Goal: Task Accomplishment & Management: Use online tool/utility

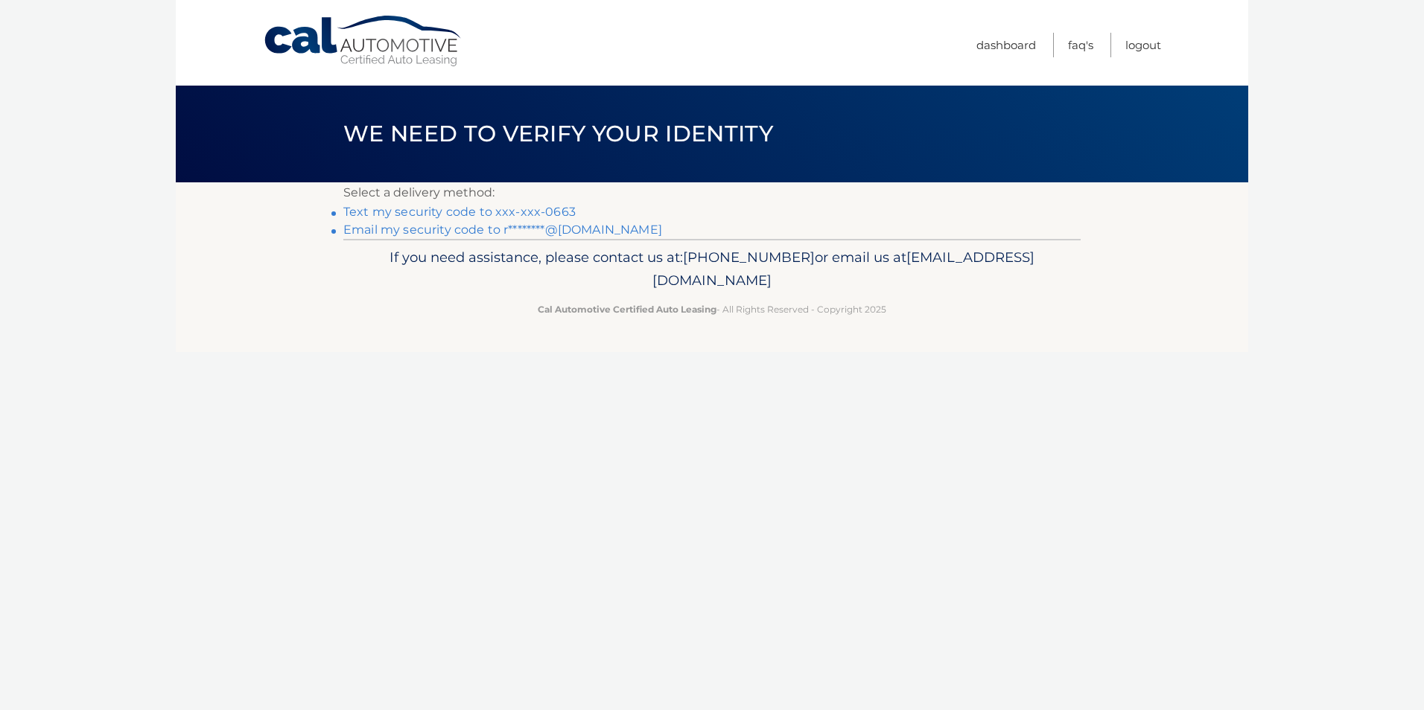
click at [381, 212] on link "Text my security code to xxx-xxx-0663" at bounding box center [459, 212] width 232 height 14
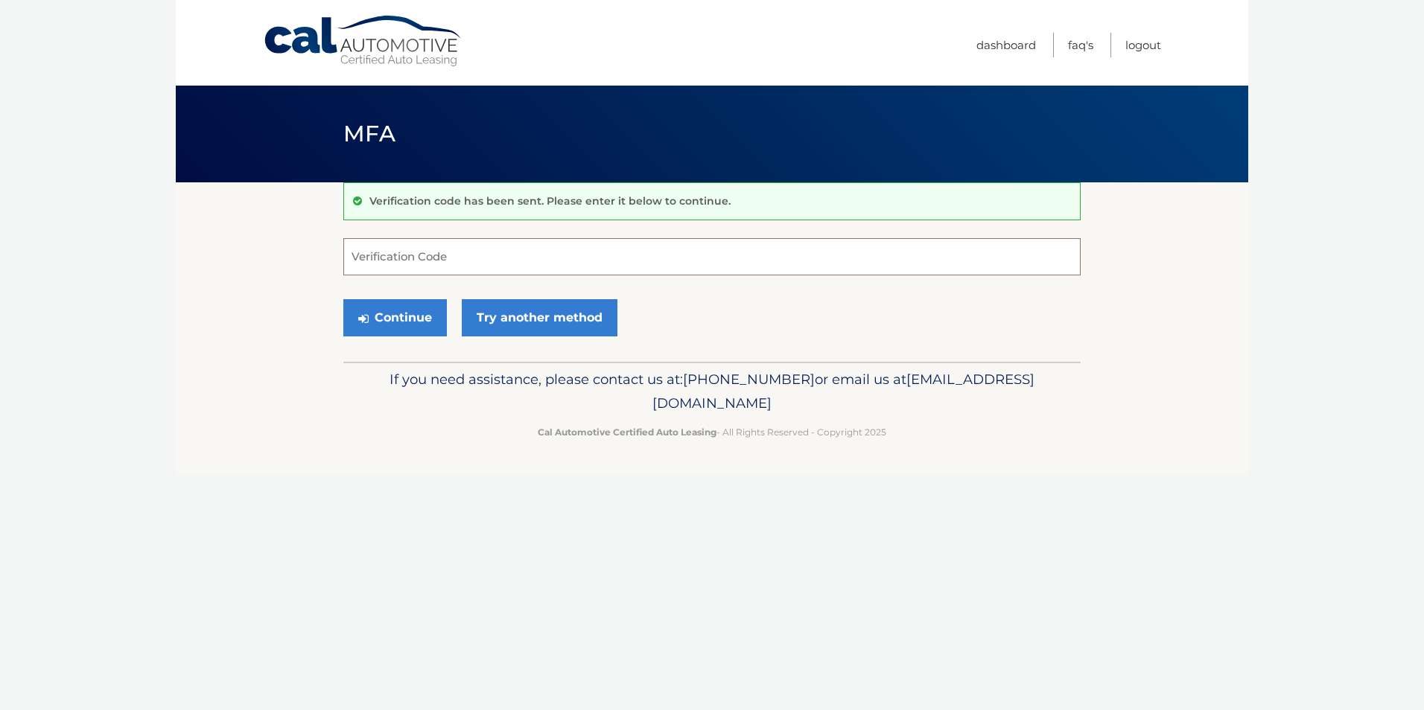
click at [415, 259] on input "Verification Code" at bounding box center [711, 256] width 737 height 37
type input "260367"
click at [414, 318] on button "Continue" at bounding box center [395, 317] width 104 height 37
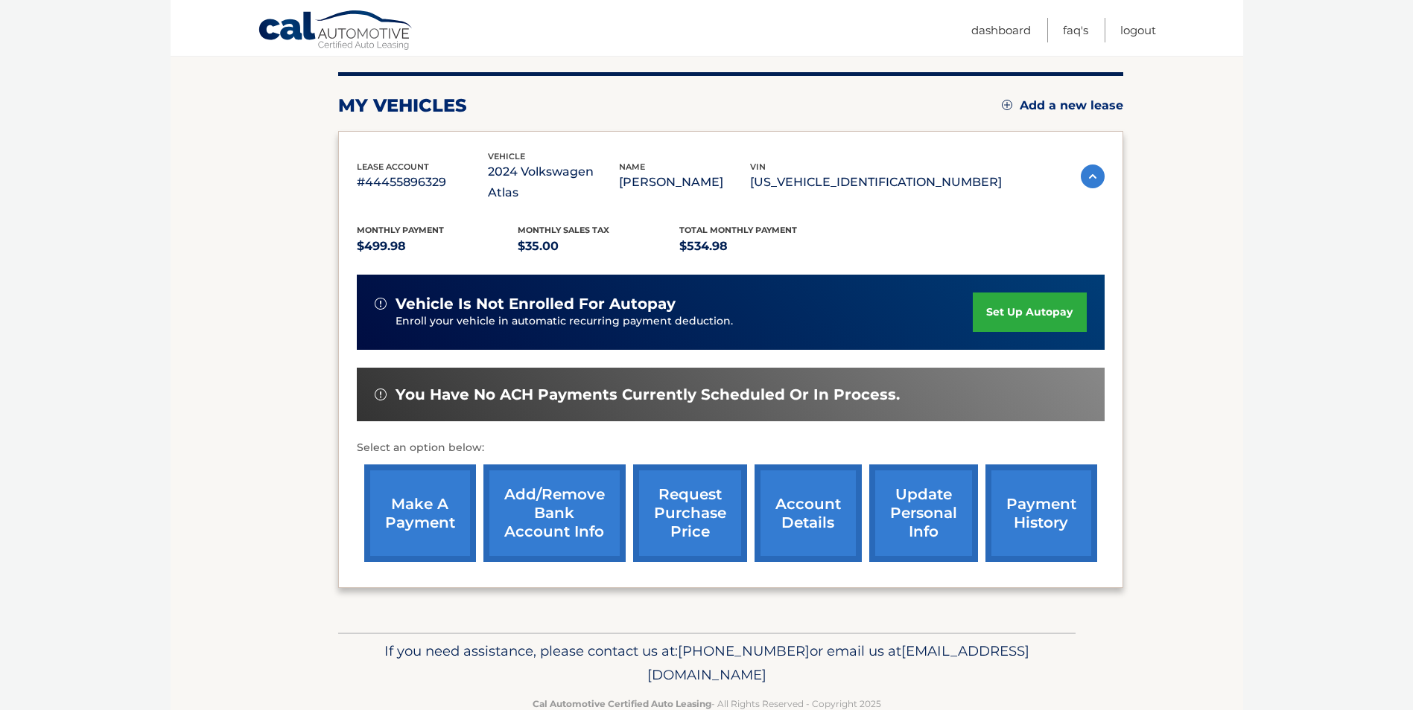
scroll to position [192, 0]
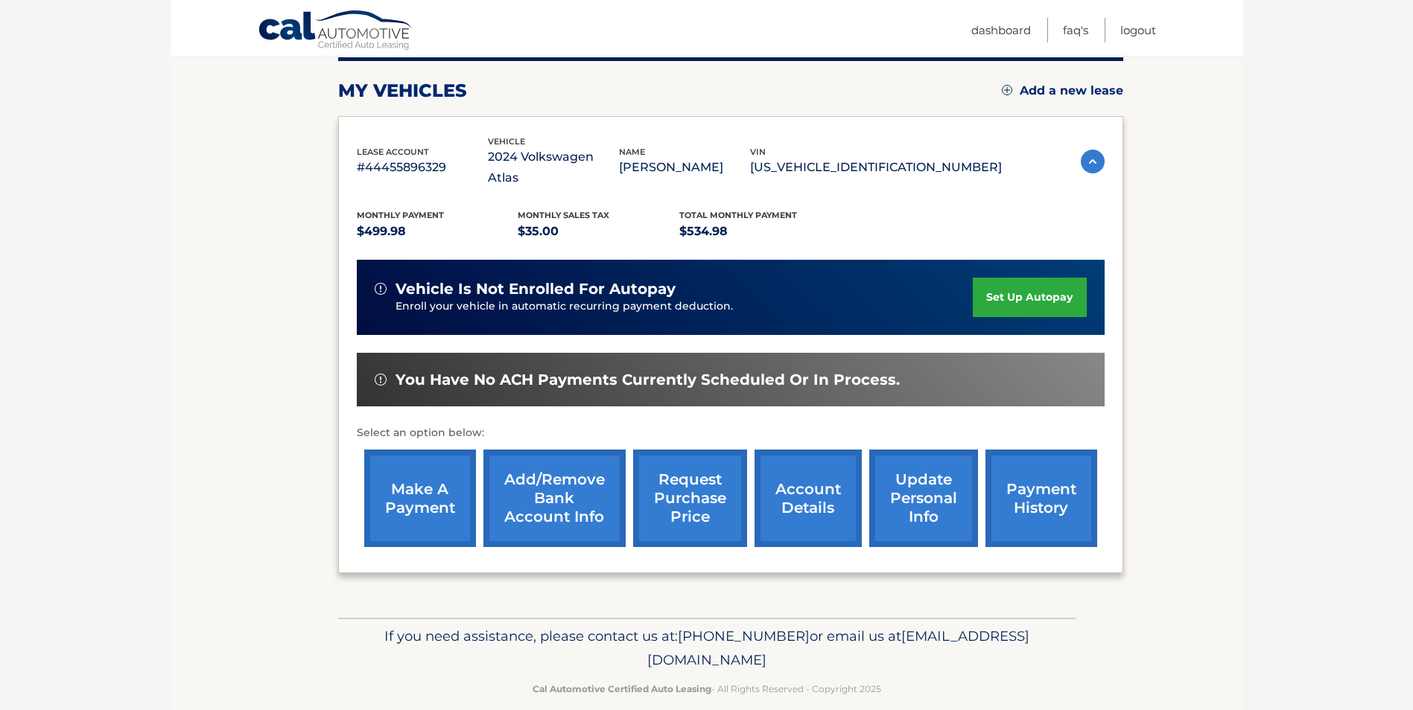
click at [430, 468] on link "make a payment" at bounding box center [420, 499] width 112 height 98
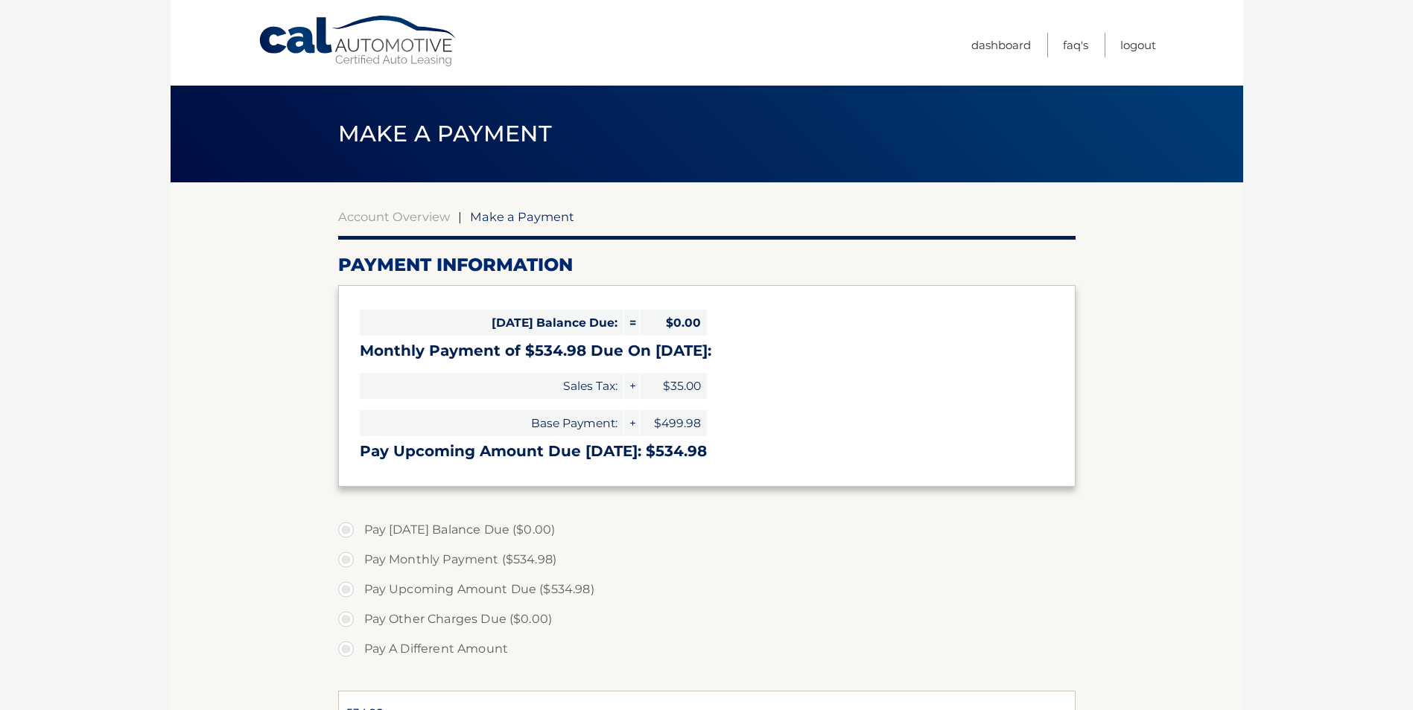
select select "MzBjZTc4YjQtZDJkMC00MGVkLTk0OTgtOGRlMDdiMmUxNTU4"
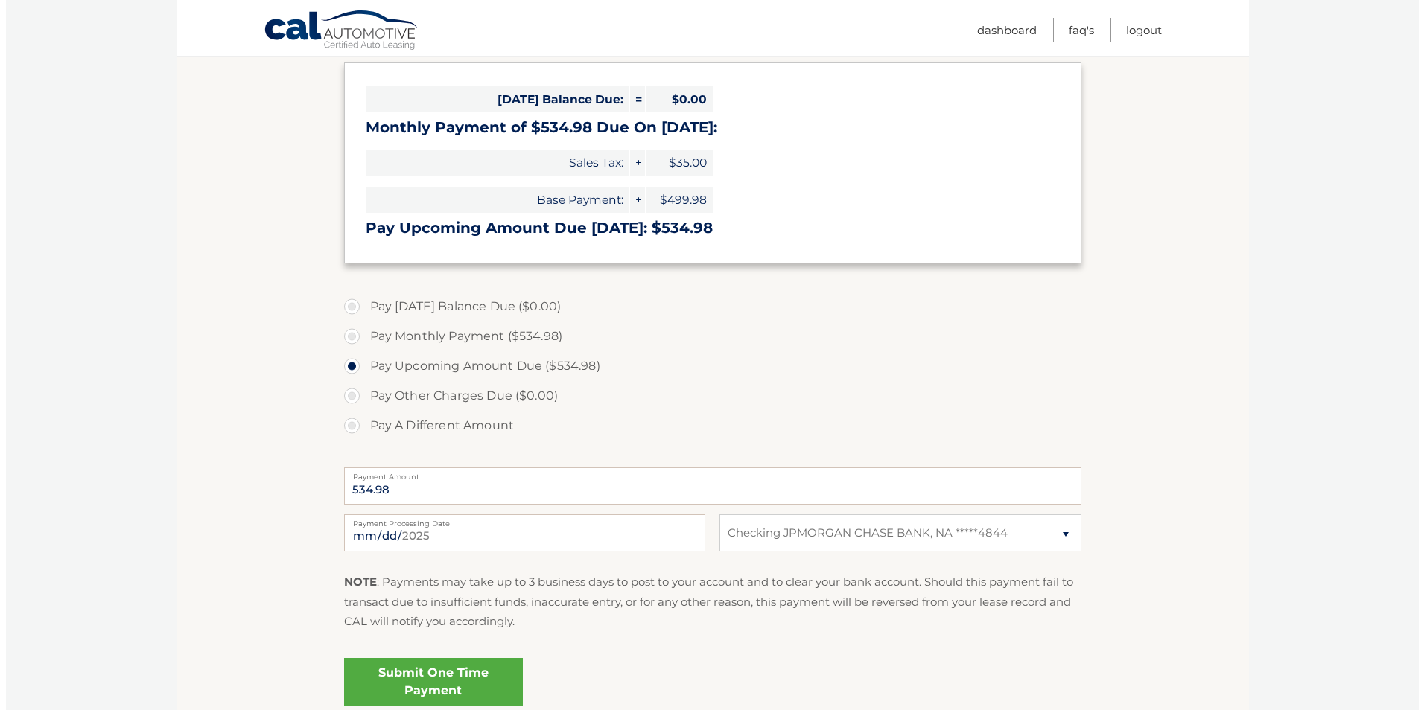
scroll to position [298, 0]
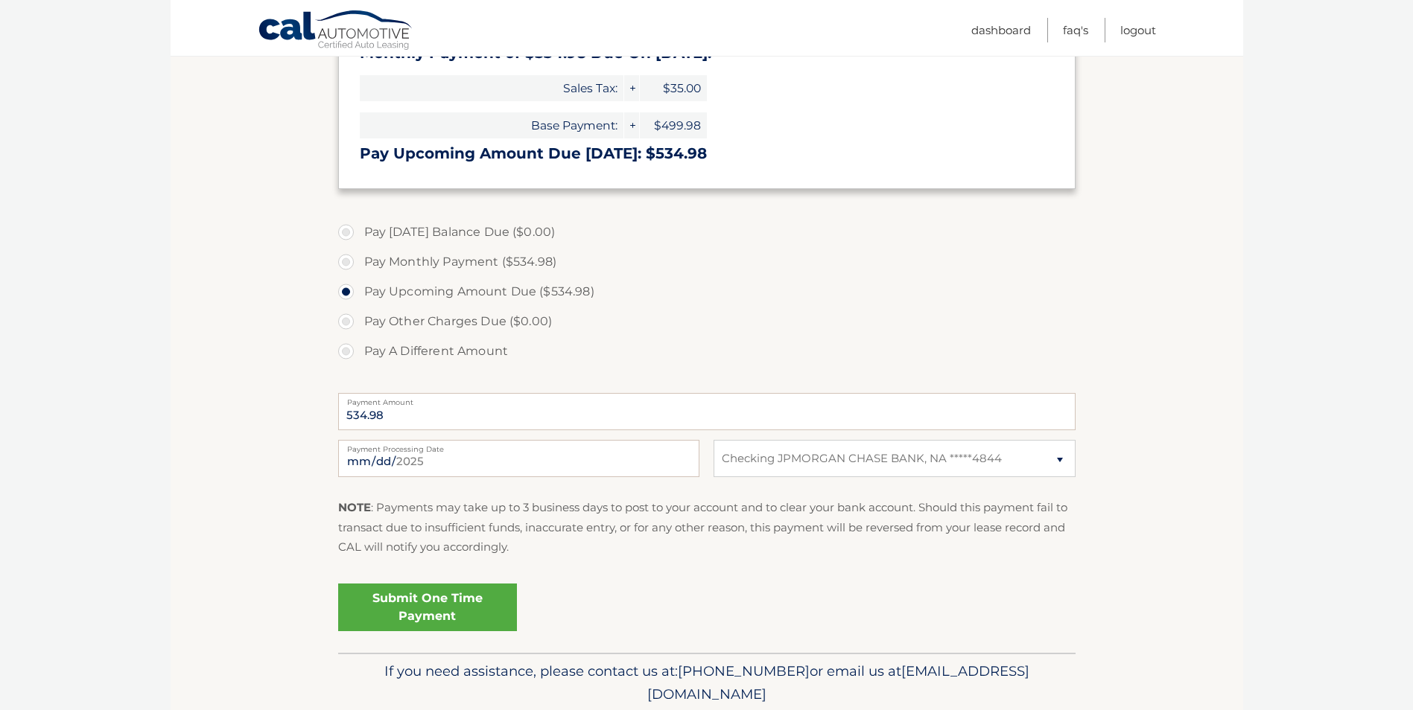
click at [465, 604] on link "Submit One Time Payment" at bounding box center [427, 608] width 179 height 48
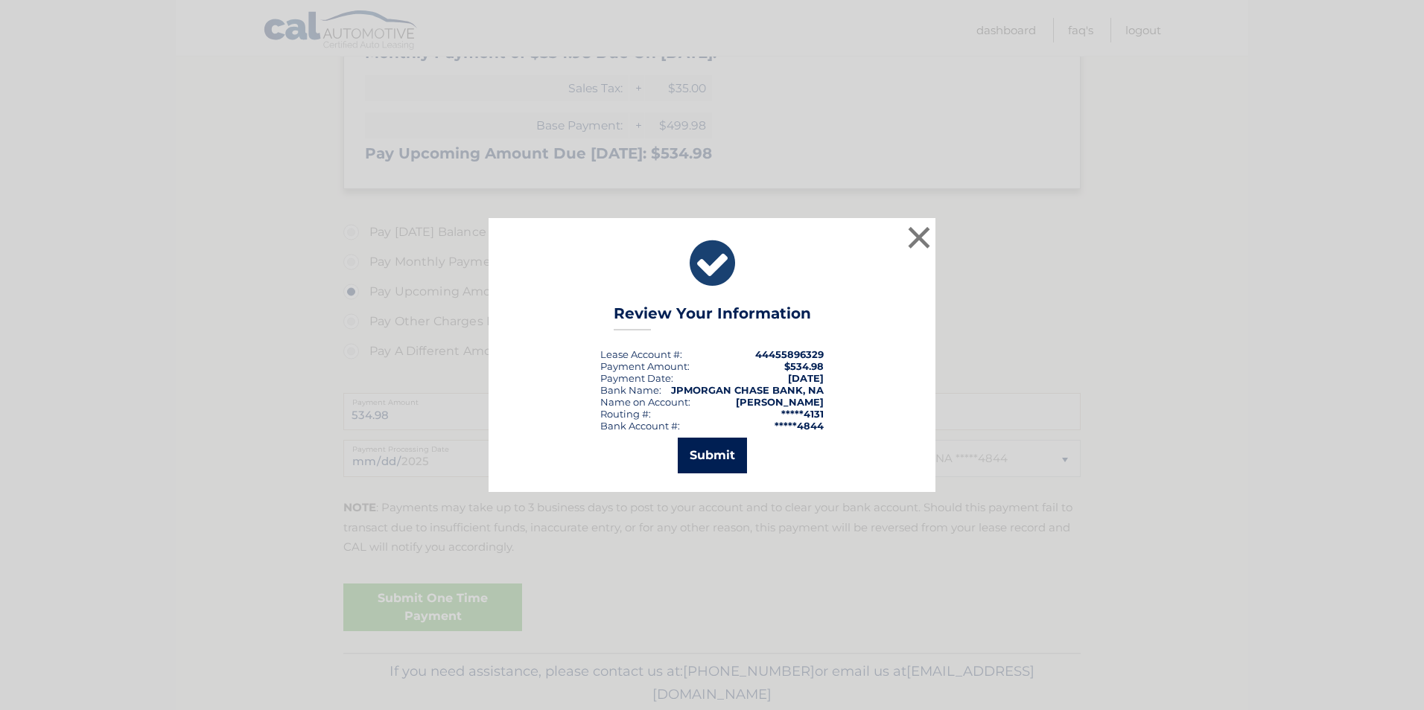
click at [711, 450] on button "Submit" at bounding box center [712, 456] width 69 height 36
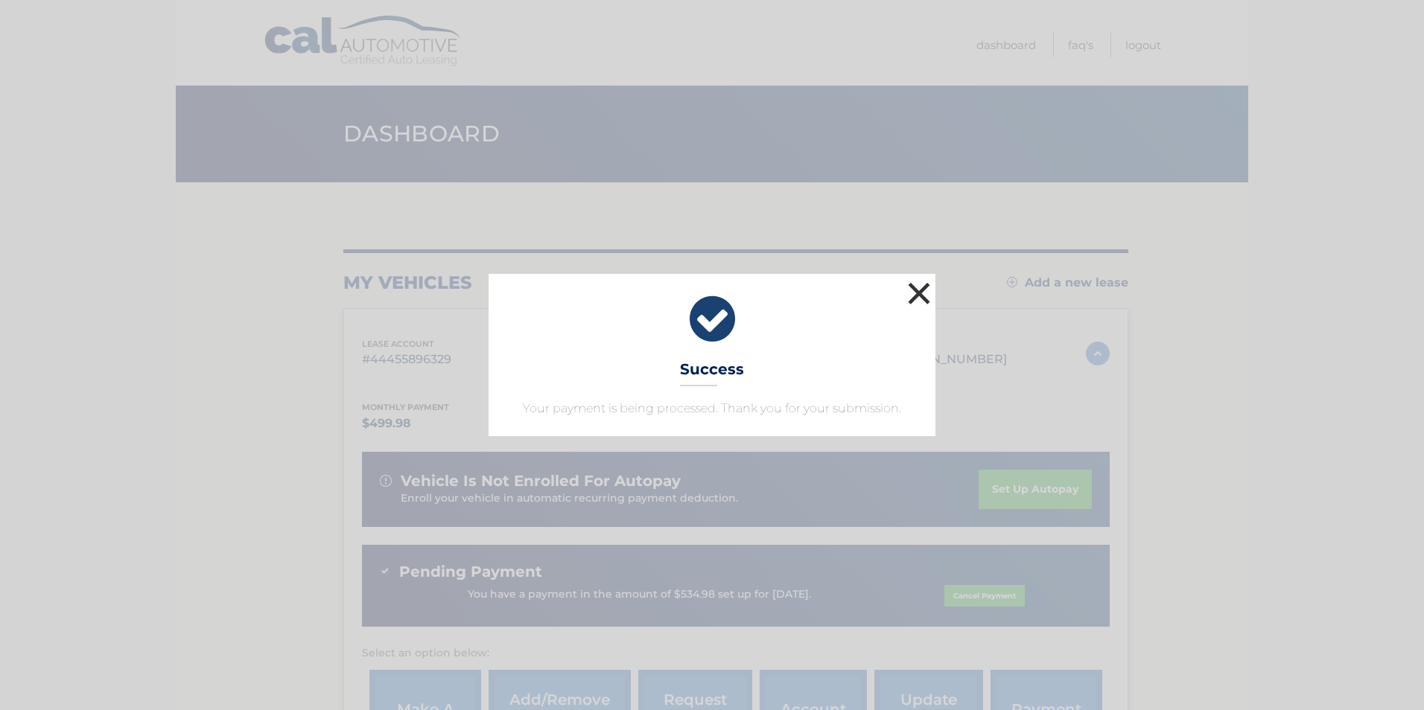
click at [917, 283] on button "×" at bounding box center [919, 294] width 30 height 30
